Goal: Task Accomplishment & Management: Manage account settings

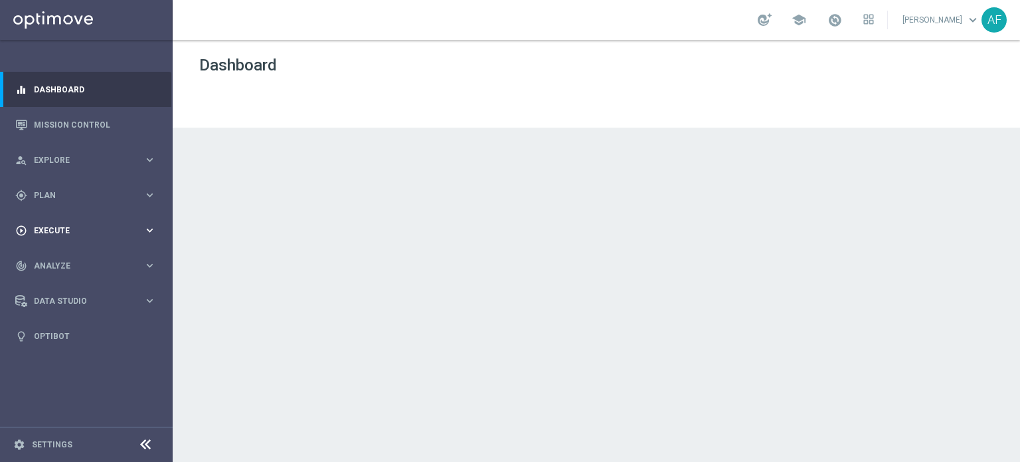
click at [74, 220] on div "play_circle_outline Execute keyboard_arrow_right" at bounding box center [85, 230] width 171 height 35
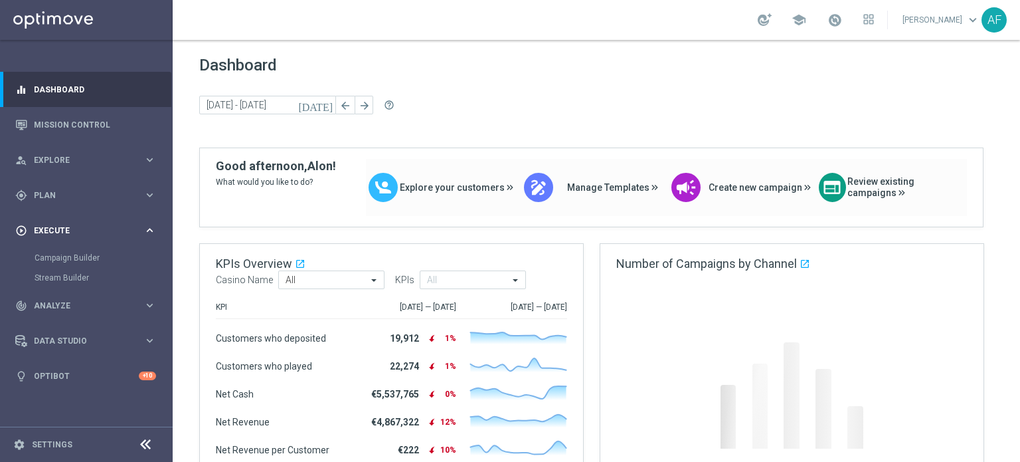
click at [73, 236] on div "play_circle_outline Execute" at bounding box center [79, 230] width 128 height 12
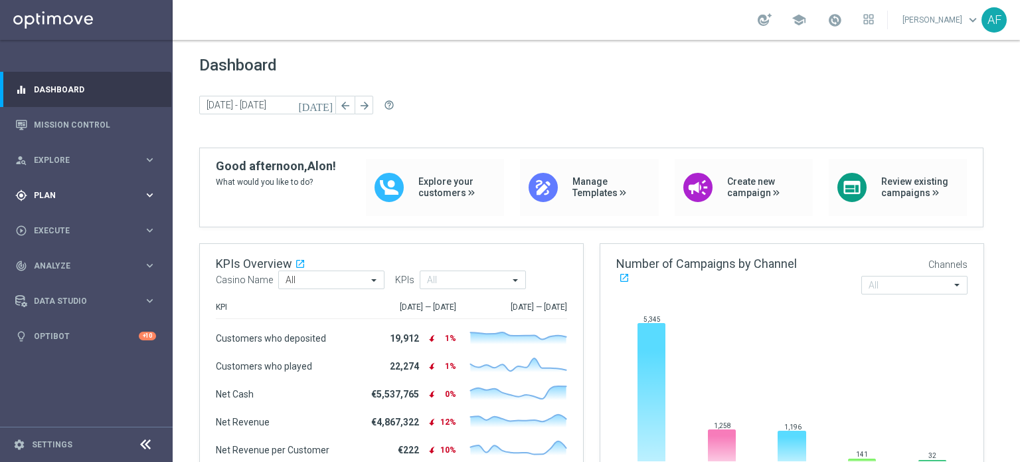
click at [73, 204] on div "gps_fixed Plan keyboard_arrow_right" at bounding box center [85, 194] width 171 height 35
click at [70, 225] on link "Target Groups" at bounding box center [87, 222] width 104 height 11
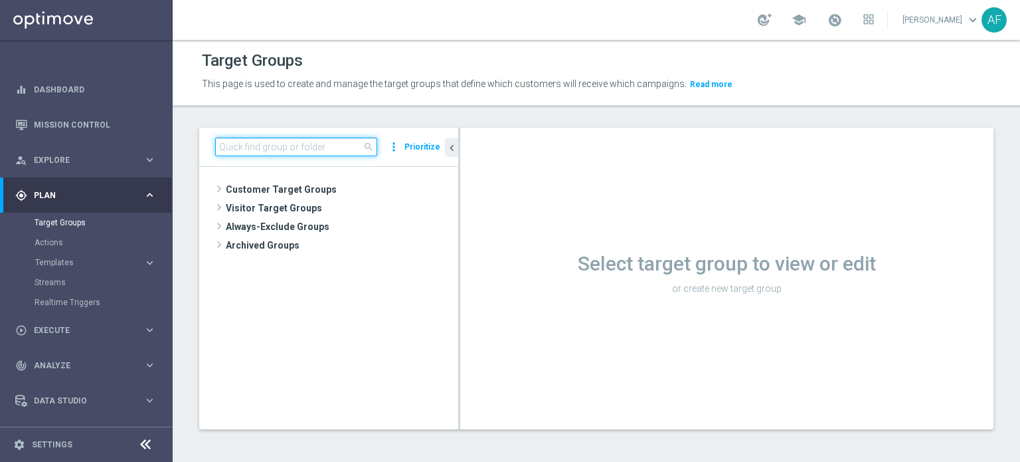
click at [347, 146] on input at bounding box center [296, 146] width 162 height 19
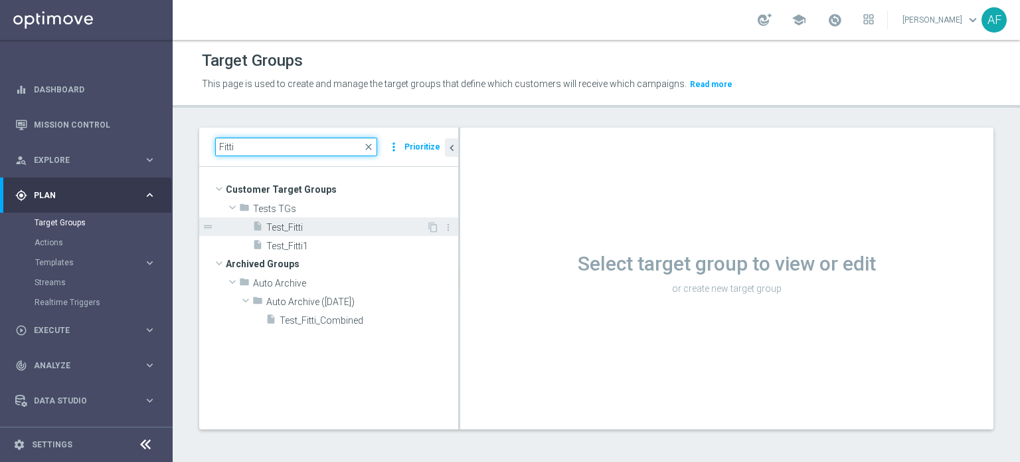
type input "Fitti"
click at [356, 223] on span "Test_Fitti" at bounding box center [346, 227] width 160 height 11
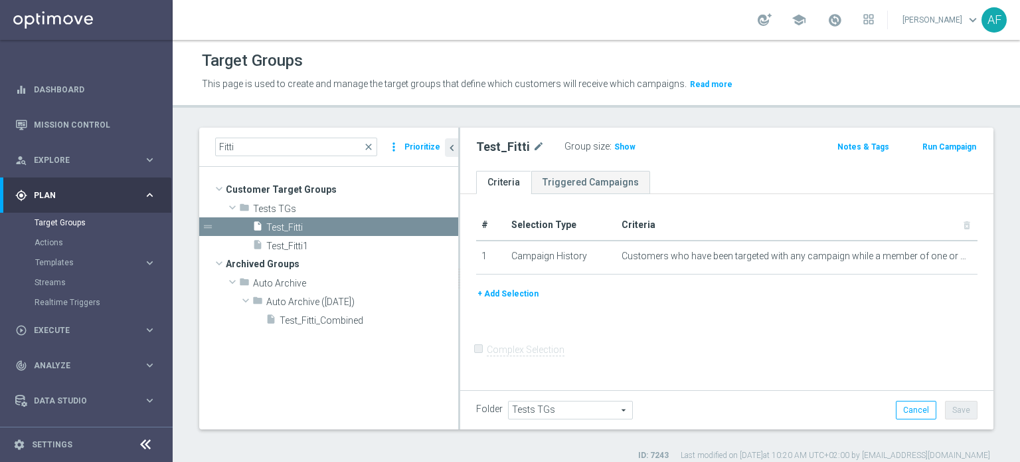
click at [518, 292] on button "+ Add Selection" at bounding box center [508, 293] width 64 height 15
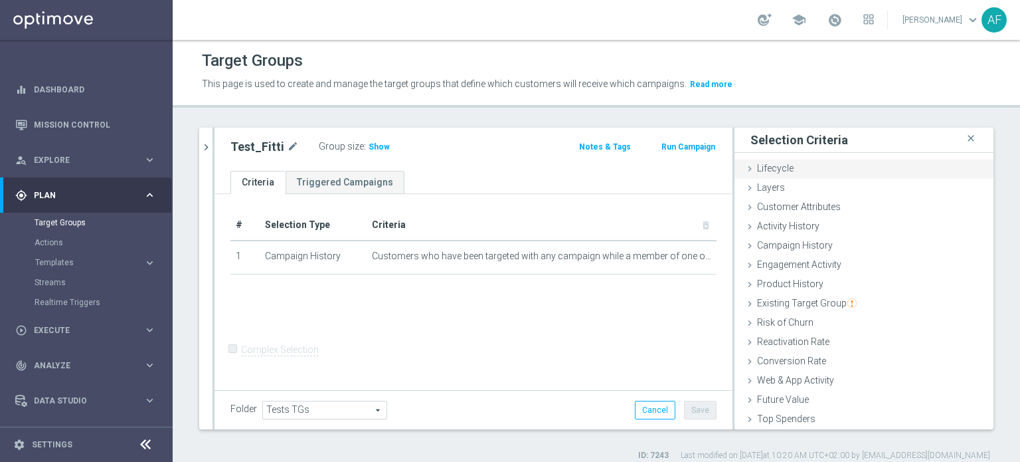
click at [796, 169] on div "Lifecycle done" at bounding box center [863, 169] width 259 height 20
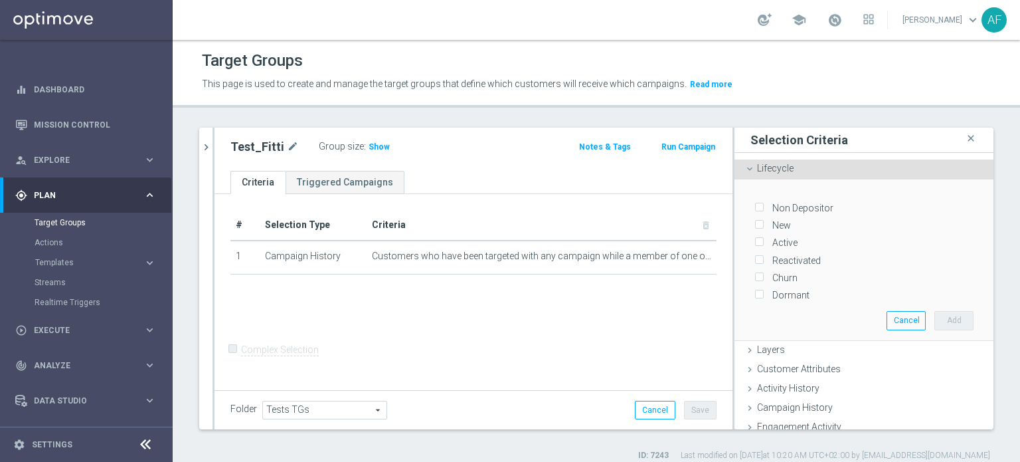
click at [796, 169] on div "Lifecycle done" at bounding box center [863, 169] width 259 height 20
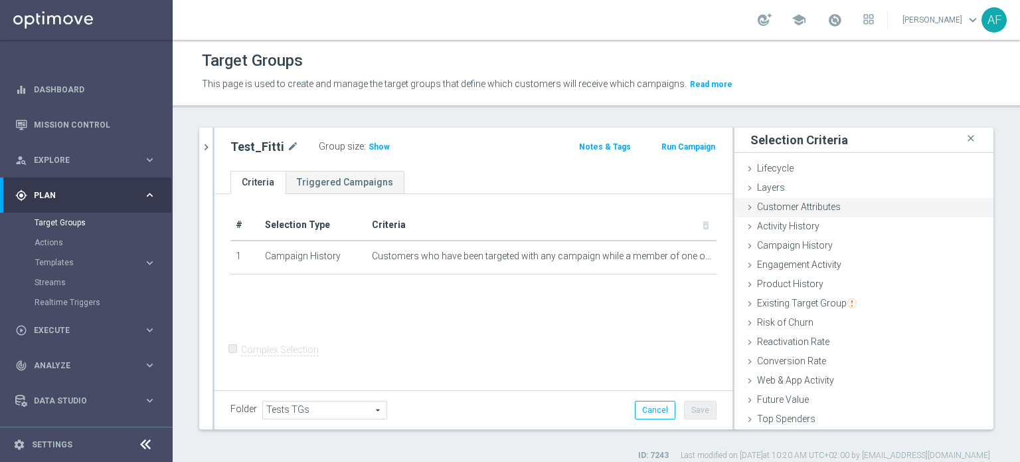
click at [798, 206] on span "Customer Attributes" at bounding box center [799, 206] width 84 height 11
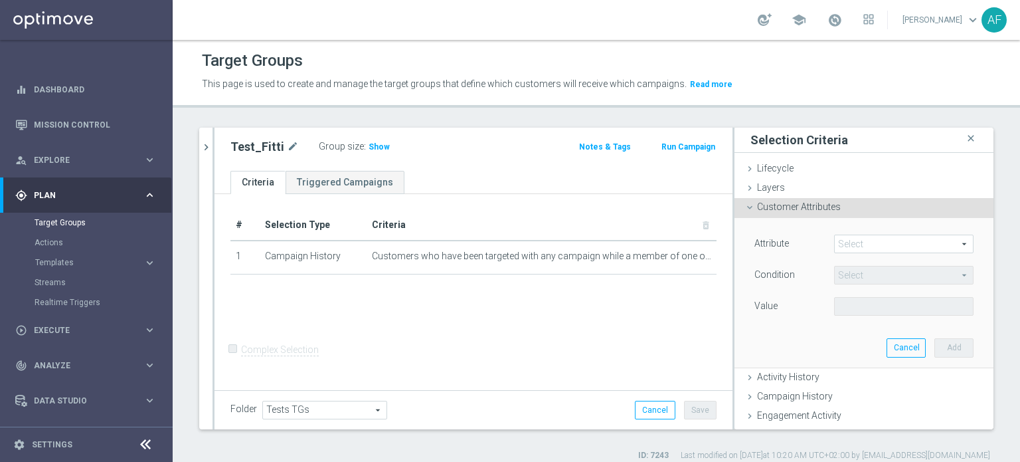
click at [855, 244] on span at bounding box center [904, 243] width 138 height 17
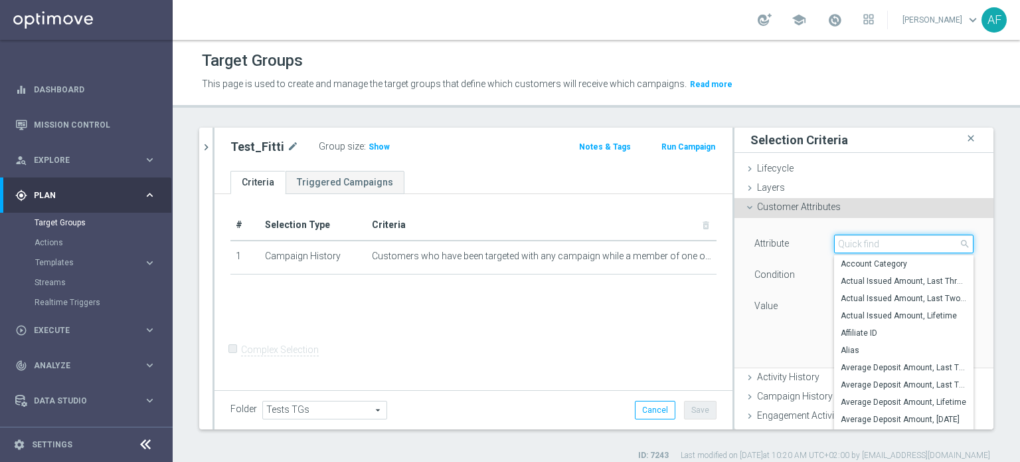
click at [855, 246] on input "search" at bounding box center [903, 243] width 139 height 19
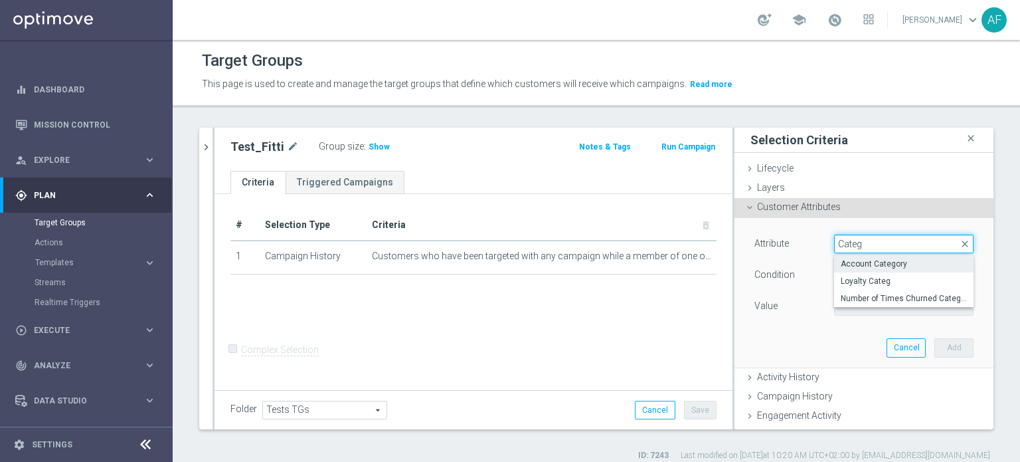
type input "Categ"
drag, startPoint x: 859, startPoint y: 262, endPoint x: 871, endPoint y: 292, distance: 31.3
click at [860, 263] on span "Account Category" at bounding box center [904, 263] width 126 height 11
type input "Account Category"
type input "Equals"
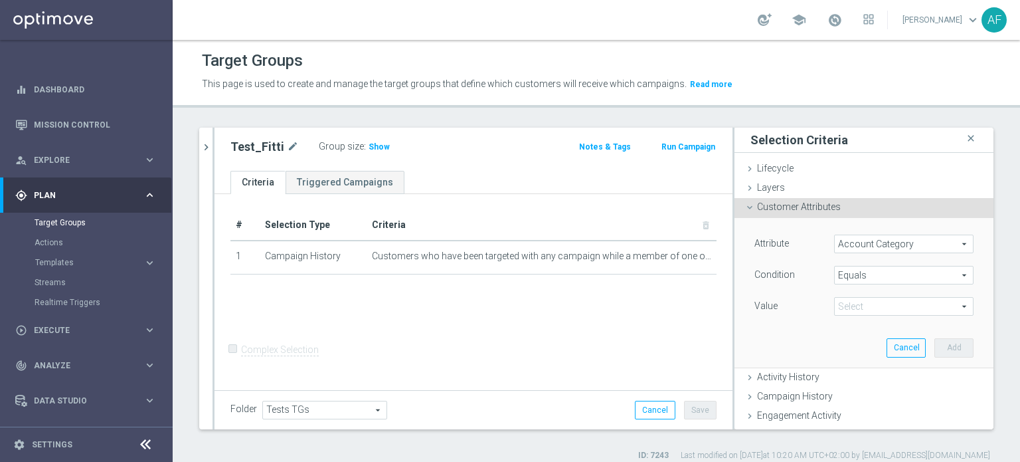
click at [946, 309] on span at bounding box center [904, 306] width 138 height 17
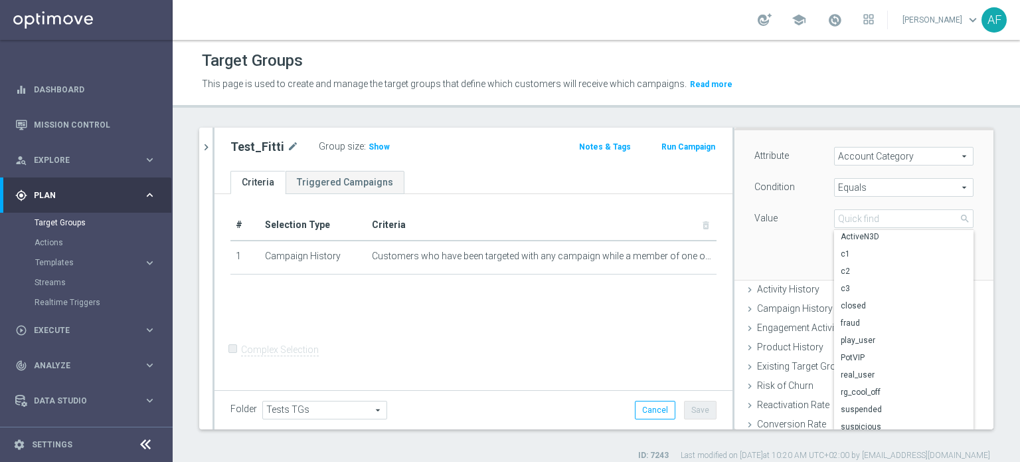
scroll to position [66, 0]
